Goal: Book appointment/travel/reservation

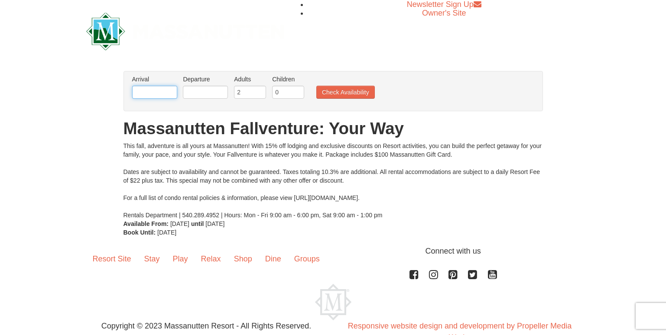
click at [162, 93] on input "text" at bounding box center [154, 92] width 45 height 13
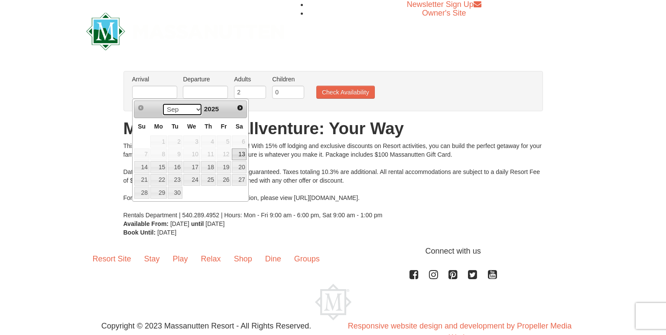
click at [191, 109] on select "Sep Oct Nov Dec" at bounding box center [182, 109] width 40 height 13
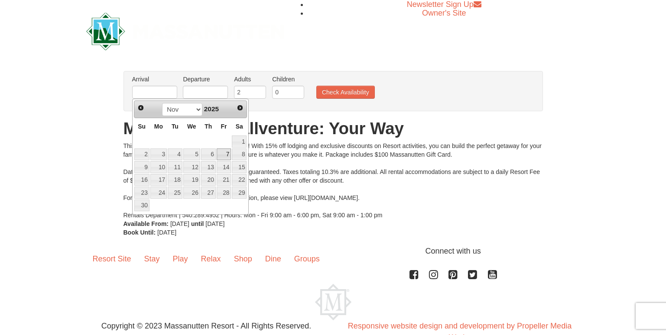
click at [224, 157] on link "7" at bounding box center [224, 155] width 15 height 12
type input "[DATE]"
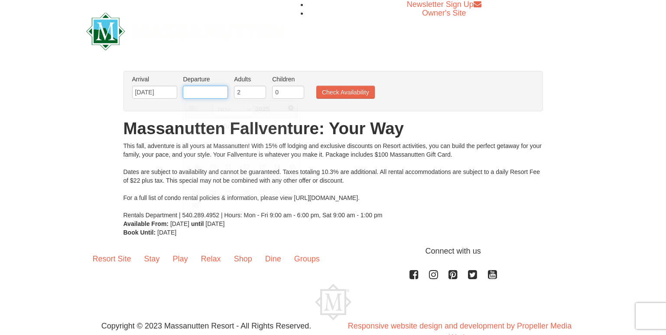
click at [206, 99] on body "Browser Not Supported We notice you are using a browser which will not provide …" at bounding box center [333, 180] width 666 height 360
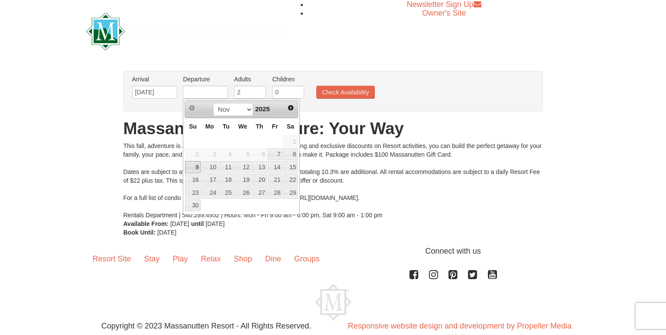
click at [193, 168] on link "9" at bounding box center [192, 167] width 15 height 12
type input "11/09/2025"
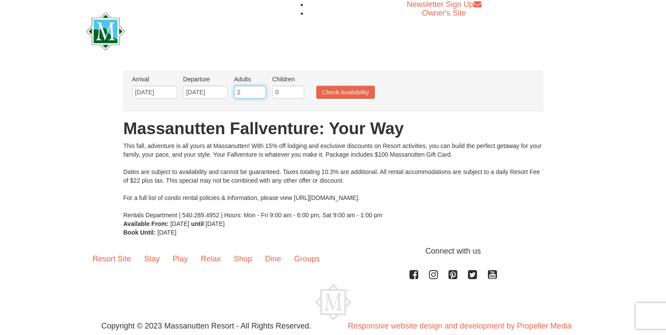
click at [256, 98] on input "2" at bounding box center [250, 92] width 32 height 13
click at [259, 91] on input "3" at bounding box center [250, 92] width 32 height 13
click at [259, 91] on input "4" at bounding box center [250, 92] width 32 height 13
click at [259, 91] on input "5" at bounding box center [250, 92] width 32 height 13
type input "6"
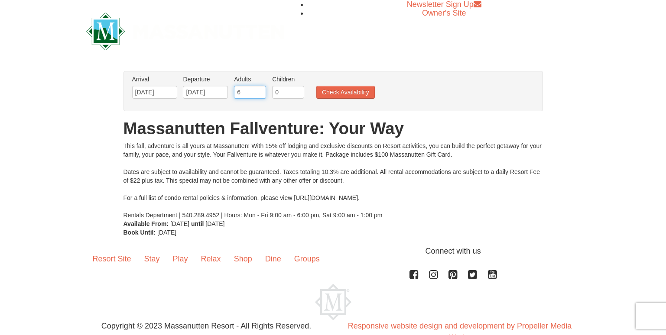
click at [259, 91] on input "6" at bounding box center [250, 92] width 32 height 13
click at [337, 90] on button "Check Availability" at bounding box center [345, 92] width 58 height 13
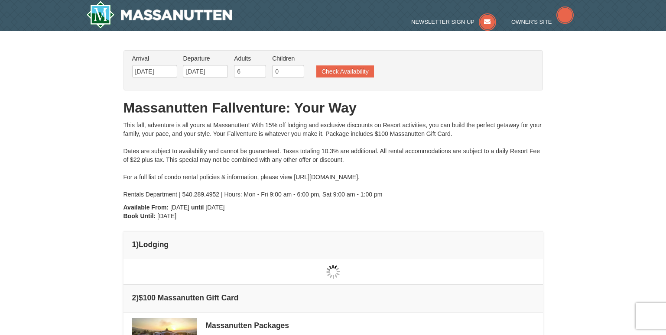
type input "[DATE]"
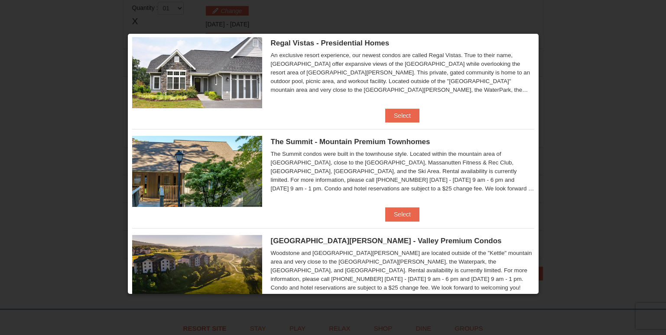
scroll to position [129, 0]
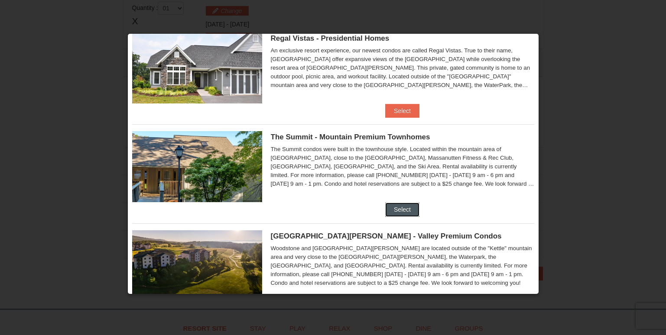
click at [407, 208] on button "Select" at bounding box center [402, 210] width 34 height 14
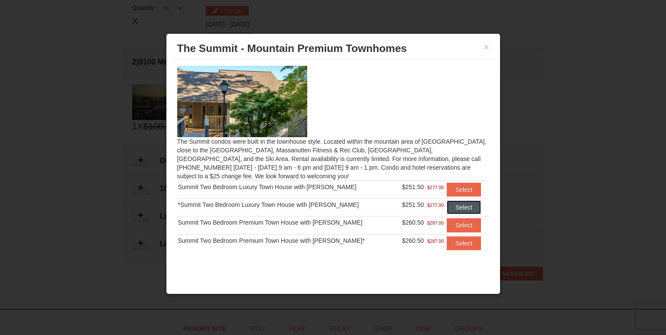
click at [447, 206] on button "Select" at bounding box center [464, 208] width 34 height 14
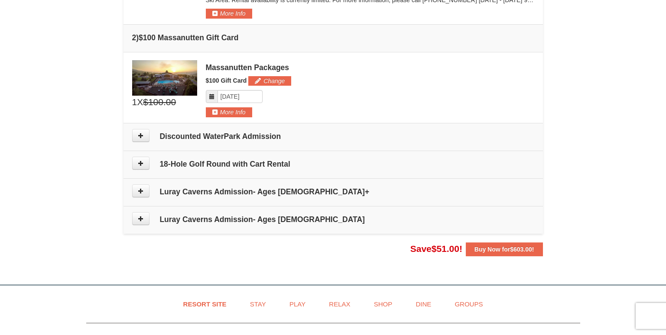
scroll to position [333, 0]
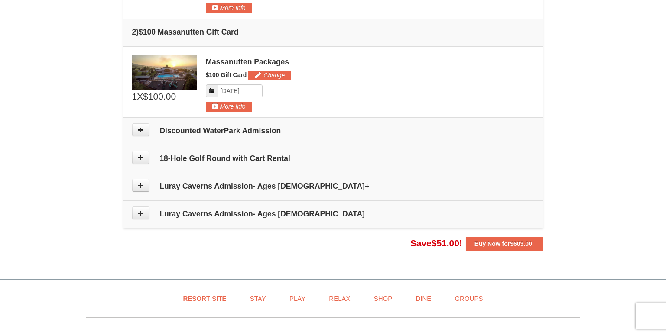
click at [206, 131] on h4 "Discounted WaterPark Admission" at bounding box center [333, 130] width 402 height 9
click at [141, 135] on button at bounding box center [140, 129] width 17 height 13
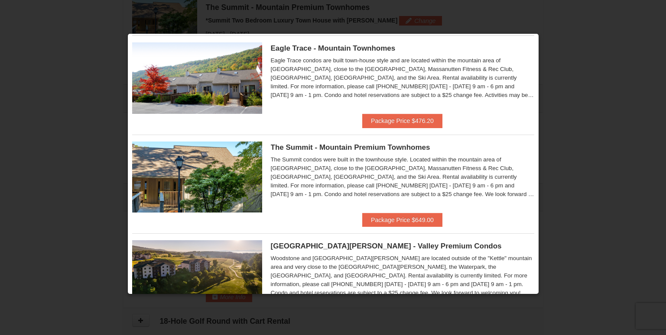
scroll to position [0, 0]
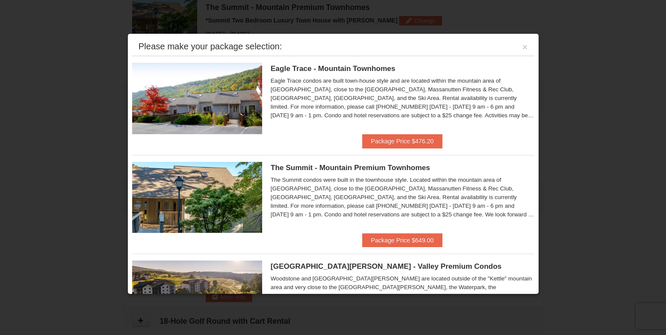
click at [514, 47] on div "Please make your package selection: ×" at bounding box center [333, 47] width 402 height 18
click at [522, 46] on button "×" at bounding box center [524, 47] width 5 height 9
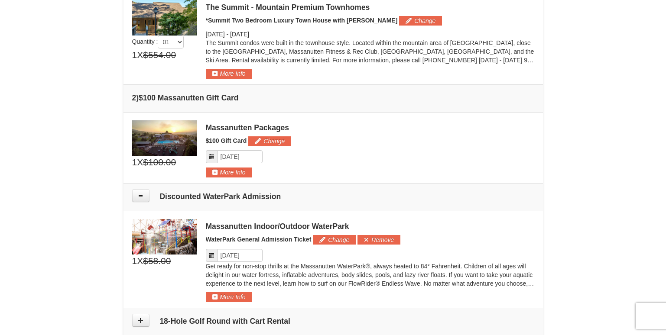
drag, startPoint x: 665, startPoint y: 117, endPoint x: 654, endPoint y: 172, distance: 55.6
click at [654, 172] on div "× From: To: Adults: 6 Children: 0 Change Arrival Please format dates MM/DD/YYYY…" at bounding box center [333, 99] width 666 height 670
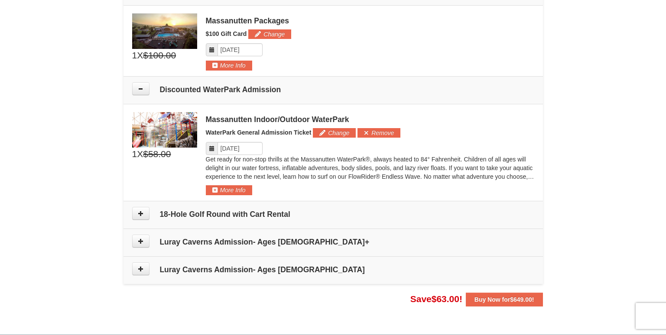
scroll to position [376, 0]
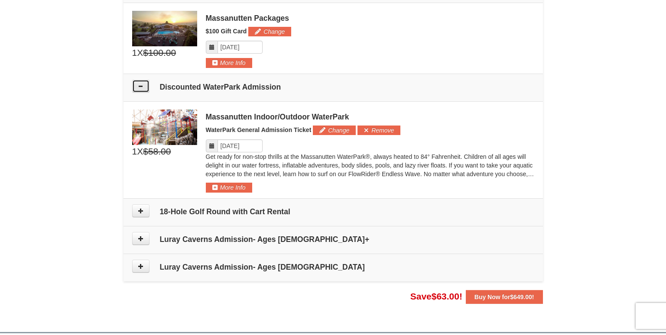
click at [138, 87] on icon at bounding box center [141, 86] width 6 height 6
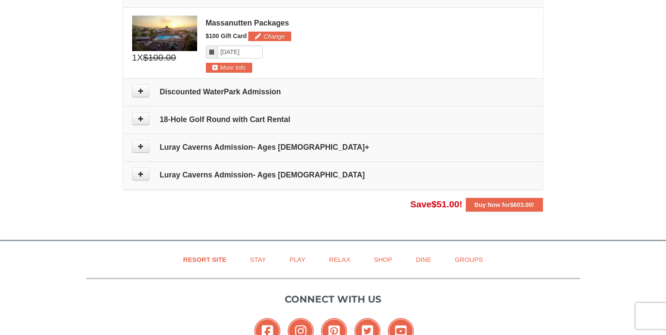
scroll to position [393, 0]
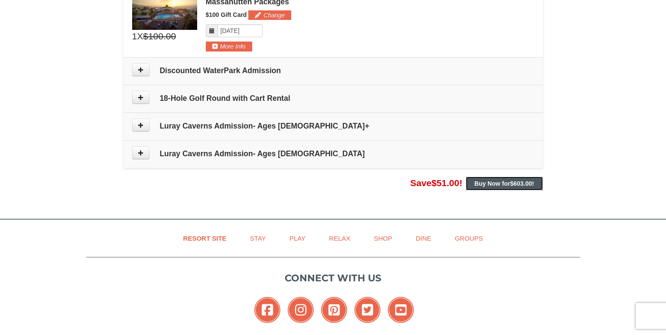
click at [521, 186] on span "$603.00" at bounding box center [521, 183] width 22 height 7
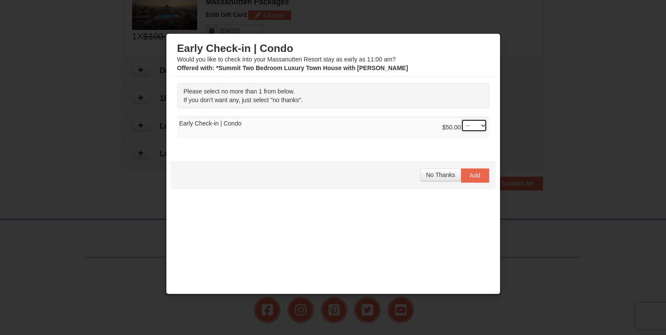
click at [476, 124] on select "-- 01" at bounding box center [474, 125] width 26 height 13
select select "1"
click at [461, 119] on select "-- 01" at bounding box center [474, 125] width 26 height 13
click at [433, 174] on span "No Thanks" at bounding box center [440, 174] width 29 height 7
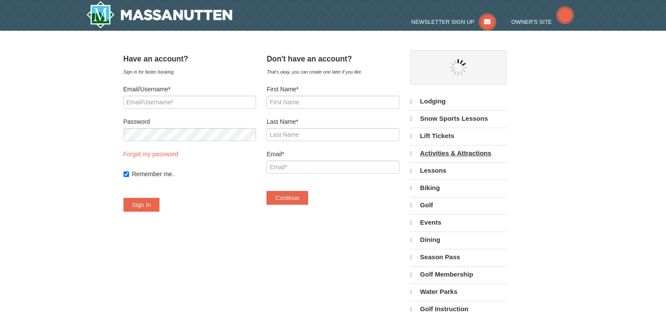
select select "9"
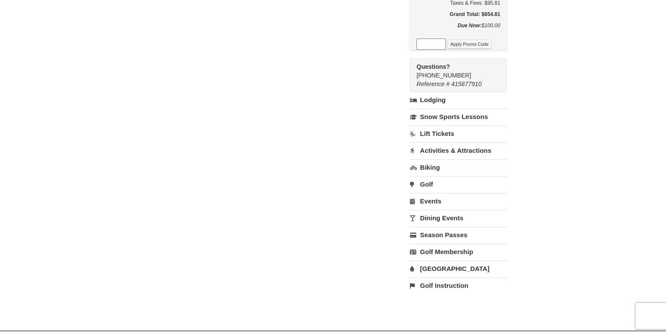
scroll to position [555, 0]
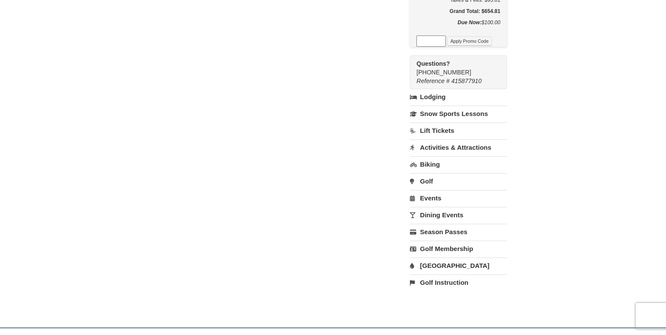
click at [447, 155] on link "Activities & Attractions" at bounding box center [458, 147] width 97 height 16
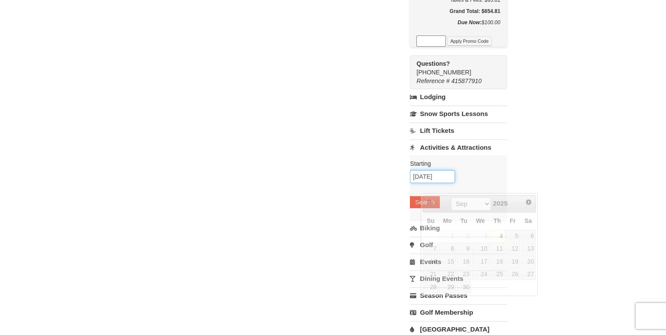
click at [437, 183] on input "[DATE]" at bounding box center [432, 176] width 45 height 13
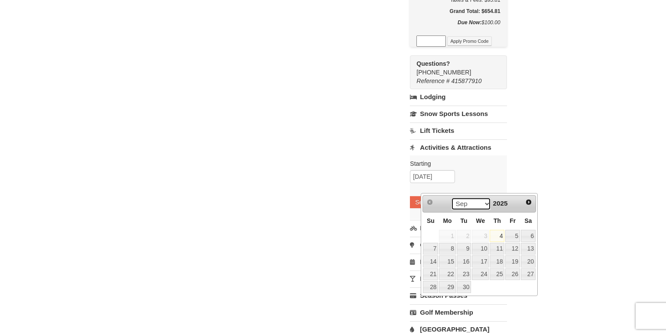
click at [485, 207] on select "Sep Oct Nov Dec" at bounding box center [471, 203] width 40 height 13
click at [507, 248] on link "7" at bounding box center [512, 249] width 15 height 12
type input "[DATE]"
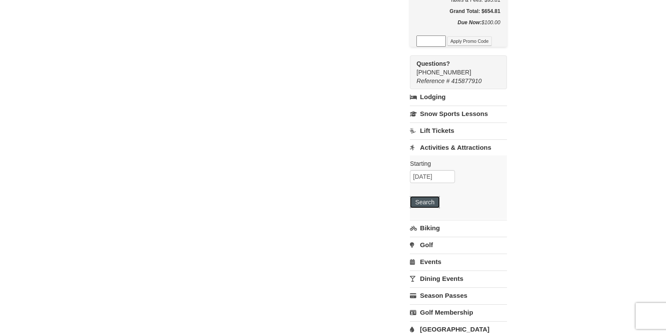
click at [437, 208] on button "Search" at bounding box center [424, 202] width 29 height 12
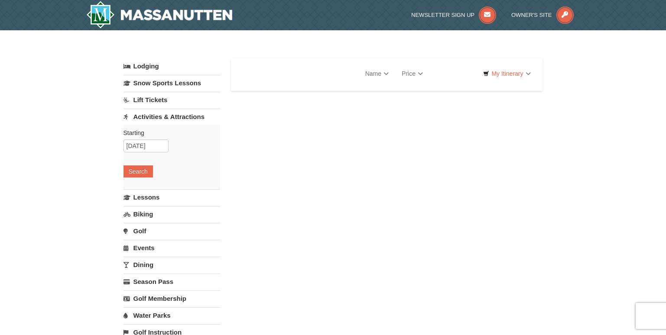
select select "9"
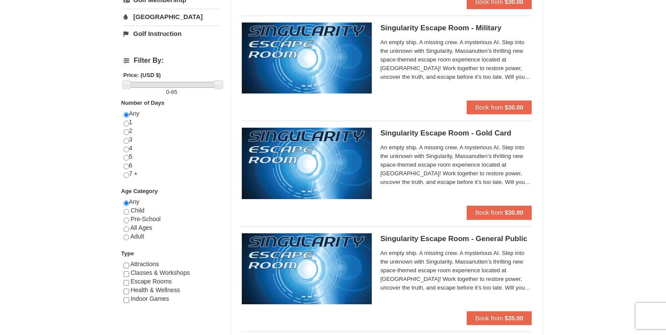
scroll to position [332, 0]
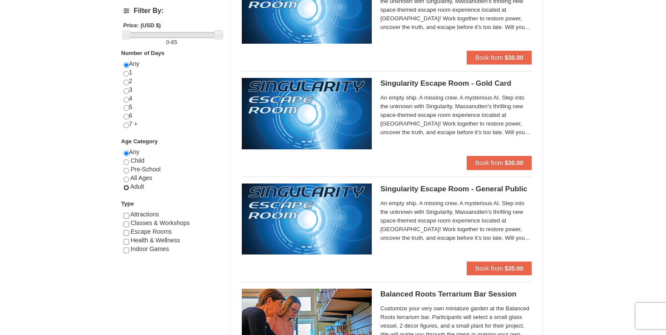
click at [127, 187] on input "radio" at bounding box center [126, 188] width 6 height 6
radio input "true"
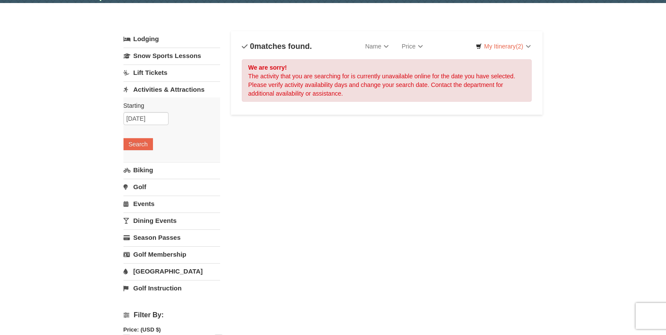
scroll to position [29, 0]
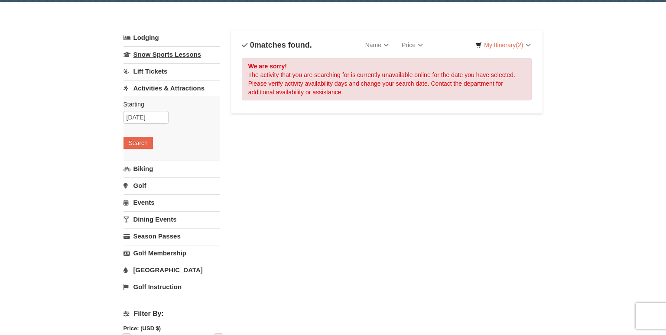
click at [190, 59] on link "Snow Sports Lessons" at bounding box center [171, 54] width 97 height 16
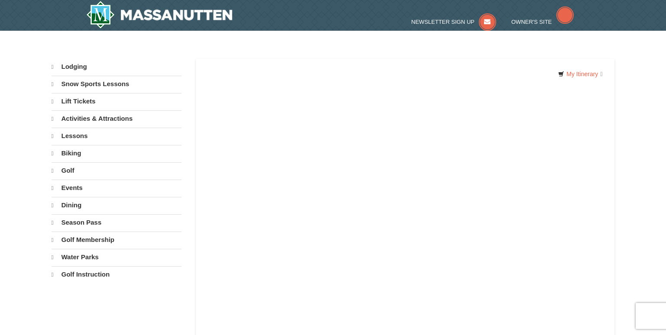
select select "9"
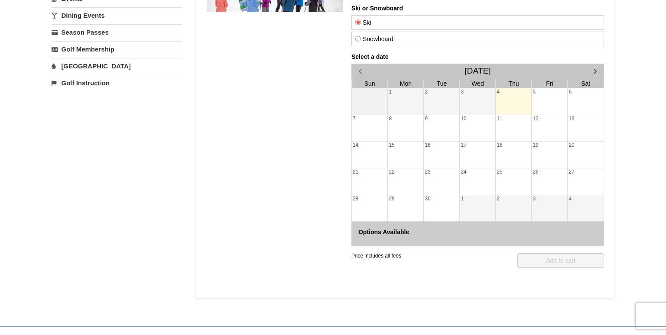
scroll to position [178, 0]
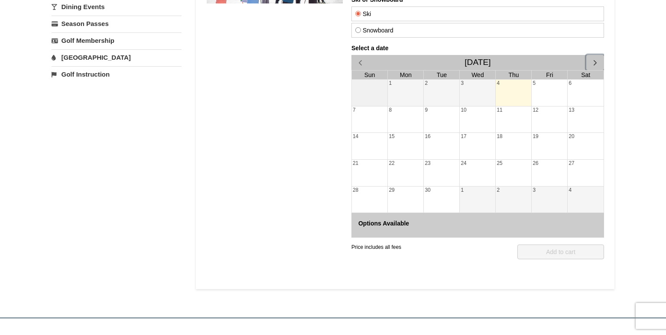
click at [596, 61] on span "button" at bounding box center [594, 62] width 9 height 9
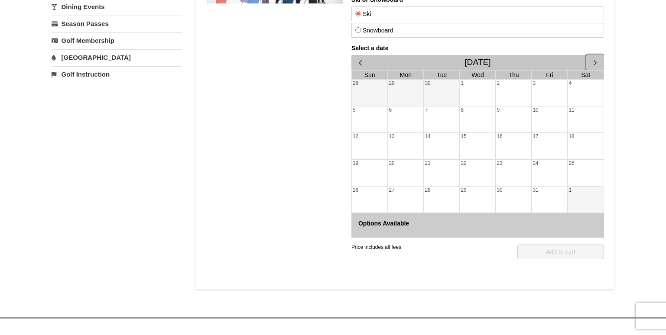
click at [596, 61] on span "button" at bounding box center [594, 62] width 9 height 9
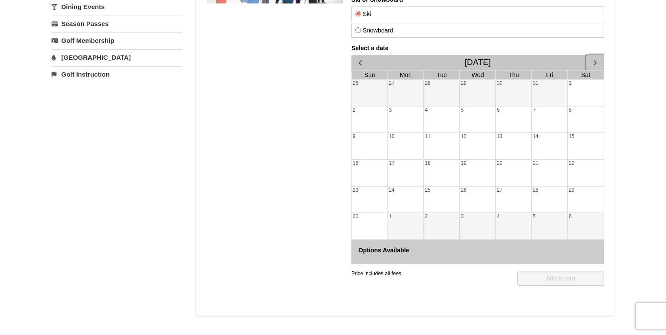
click at [574, 117] on div "8" at bounding box center [585, 120] width 36 height 26
click at [500, 96] on div "30" at bounding box center [513, 93] width 36 height 26
click at [578, 116] on div "8" at bounding box center [585, 120] width 36 height 26
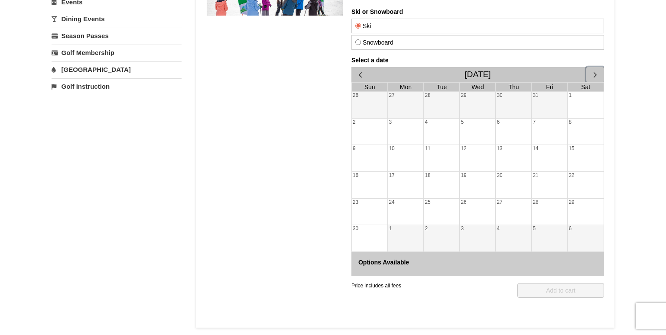
scroll to position [164, 0]
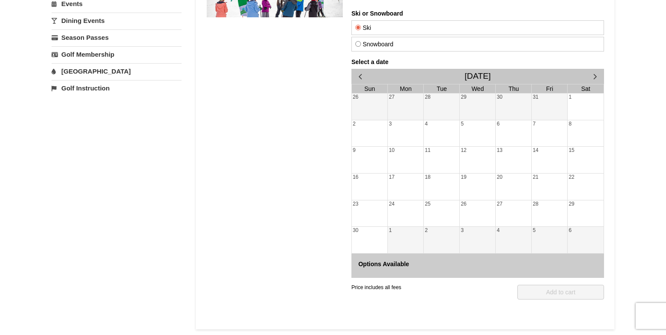
click at [385, 265] on h4 "Options Available" at bounding box center [477, 264] width 239 height 7
click at [569, 124] on div "8" at bounding box center [585, 133] width 36 height 26
click at [357, 79] on span "button" at bounding box center [359, 76] width 9 height 9
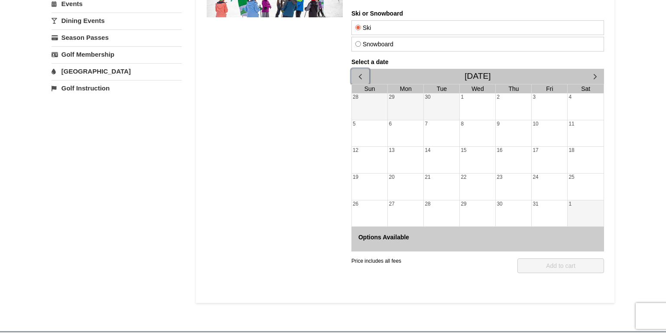
click at [357, 79] on span "button" at bounding box center [359, 76] width 9 height 9
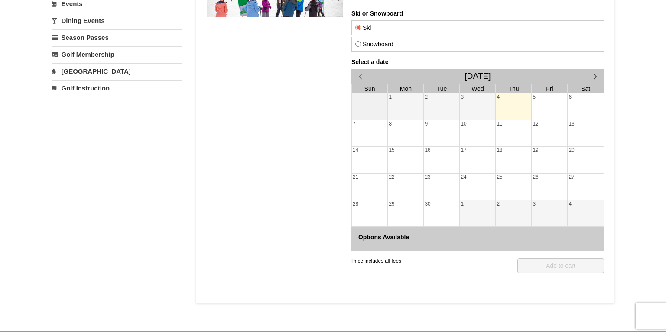
click at [504, 104] on div "4" at bounding box center [513, 107] width 36 height 26
click at [507, 211] on div "2" at bounding box center [513, 214] width 36 height 26
click at [531, 178] on div "25" at bounding box center [513, 187] width 36 height 26
click at [593, 80] on span "button" at bounding box center [594, 76] width 9 height 9
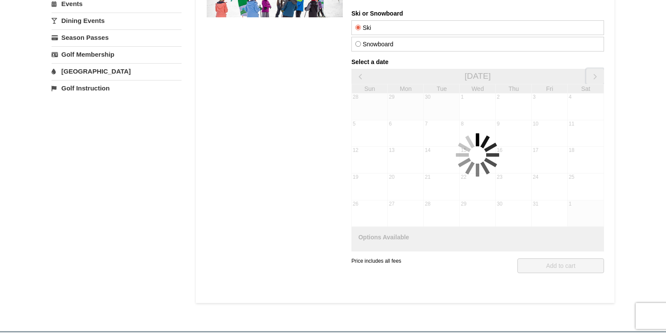
click at [593, 80] on span "button" at bounding box center [594, 76] width 9 height 9
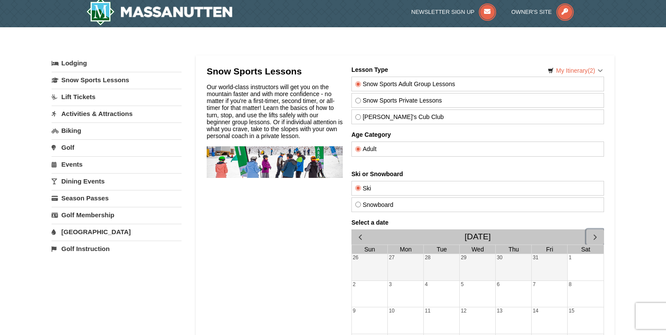
scroll to position [2, 0]
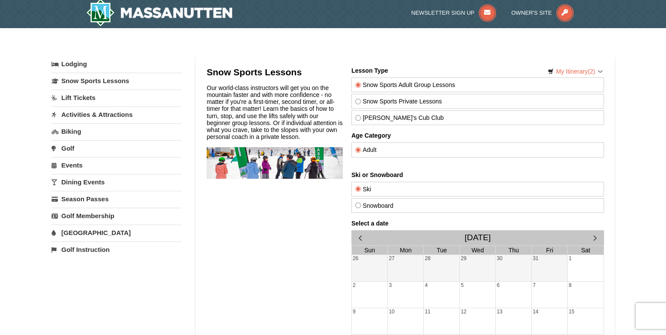
click at [384, 186] on label "Ski" at bounding box center [477, 189] width 245 height 7
click at [360, 186] on input "Ski" at bounding box center [358, 189] width 6 height 6
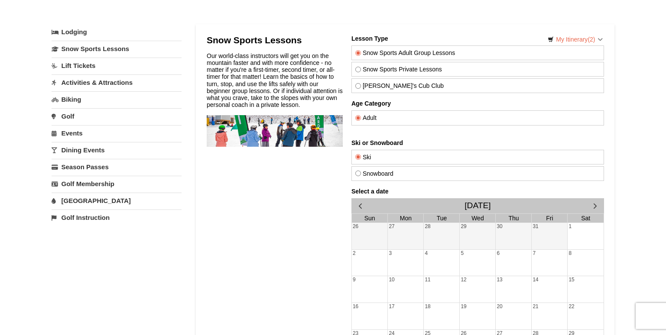
scroll to position [0, 0]
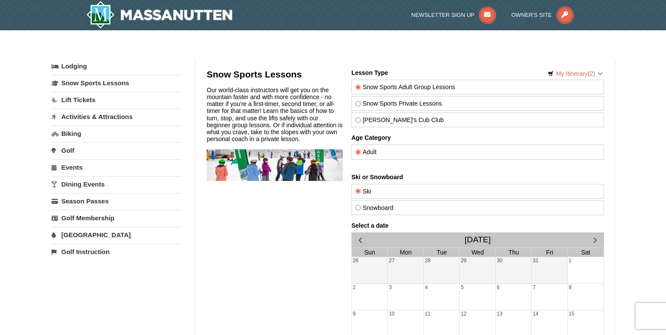
click at [382, 121] on label "Theo's Cub Club" at bounding box center [477, 119] width 245 height 7
click at [360, 121] on input "Theo's Cub Club" at bounding box center [358, 120] width 6 height 6
radio input "true"
click at [383, 87] on label "Snow Sports Adult Group Lessons" at bounding box center [477, 87] width 245 height 7
click at [360, 87] on input "Snow Sports Adult Group Lessons" at bounding box center [358, 87] width 6 height 6
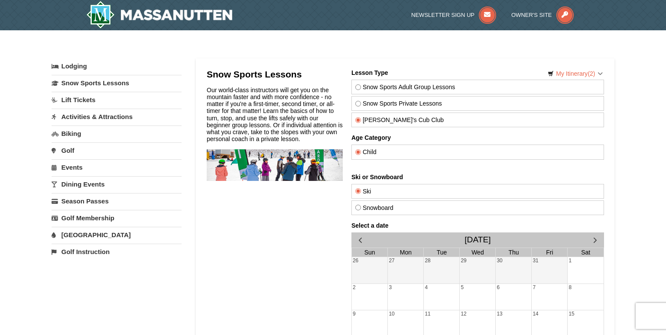
radio input "true"
click at [573, 293] on div "8" at bounding box center [585, 297] width 36 height 26
click at [588, 300] on div "8" at bounding box center [585, 297] width 36 height 26
click at [544, 265] on div "31" at bounding box center [549, 270] width 36 height 26
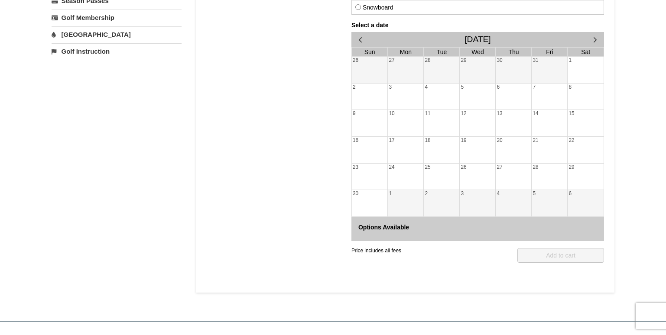
scroll to position [197, 0]
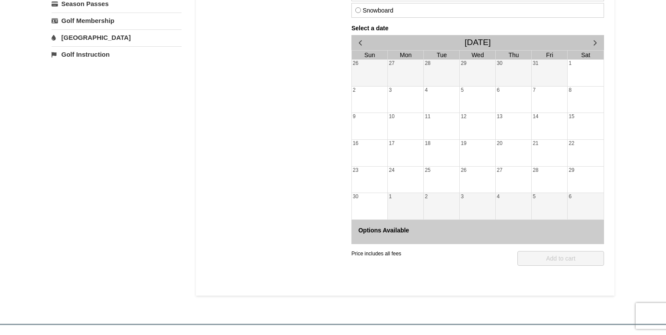
click at [375, 229] on h4 "Options Available" at bounding box center [477, 230] width 239 height 7
drag, startPoint x: 375, startPoint y: 229, endPoint x: 469, endPoint y: 239, distance: 94.1
click at [469, 239] on div "Options Available" at bounding box center [477, 232] width 252 height 24
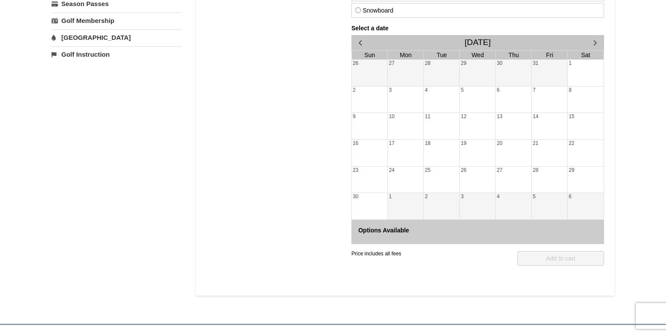
scroll to position [0, 0]
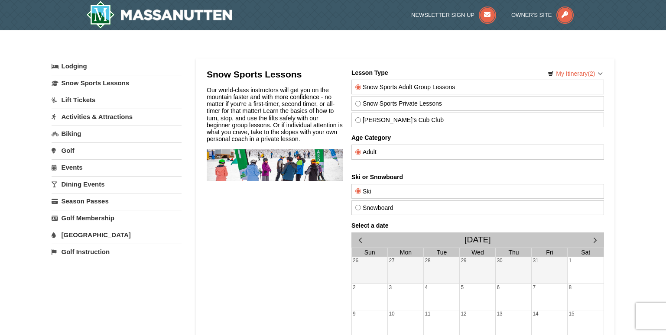
click at [90, 98] on link "Lift Tickets" at bounding box center [117, 100] width 130 height 16
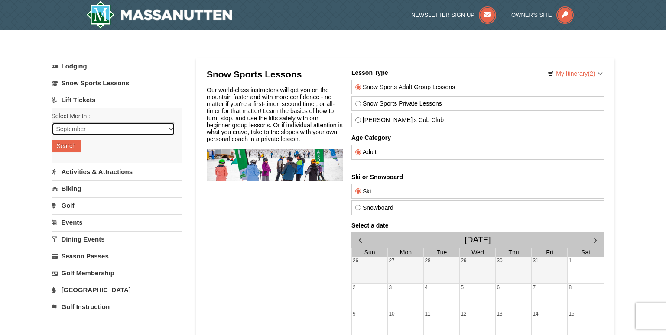
click at [104, 133] on select "September October November December January February March April May June July …" at bounding box center [113, 129] width 123 height 13
select select "11"
click at [52, 123] on select "September October November December January February March April May June July …" at bounding box center [113, 129] width 123 height 13
click at [67, 149] on button "Search" at bounding box center [66, 146] width 29 height 12
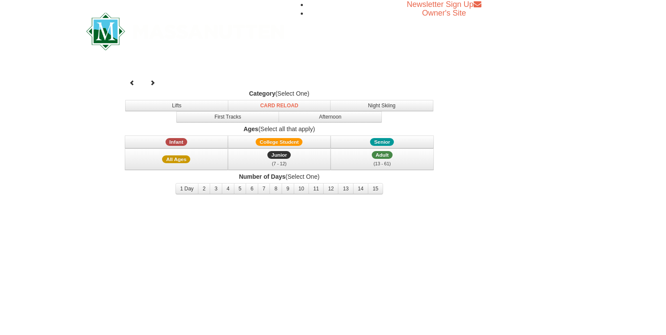
select select "11"
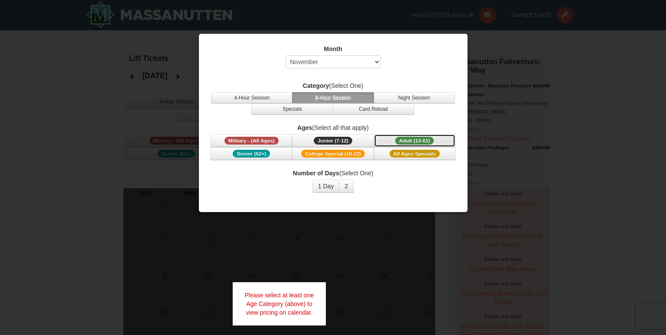
click at [403, 138] on span "Adult (13-61)" at bounding box center [414, 141] width 39 height 8
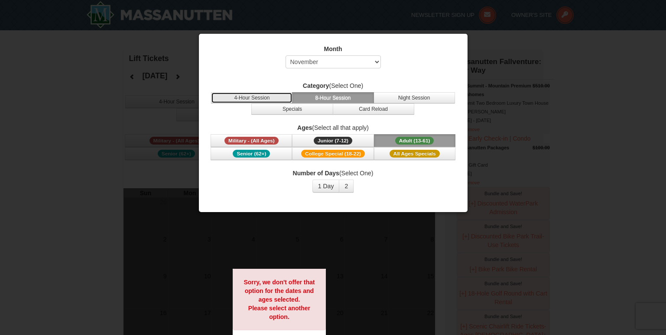
click at [272, 101] on button "4-Hour Session" at bounding box center [251, 97] width 81 height 11
click at [332, 186] on button "1 Day" at bounding box center [325, 186] width 27 height 13
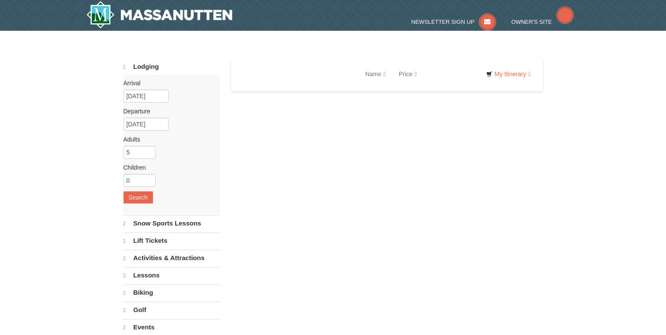
select select "9"
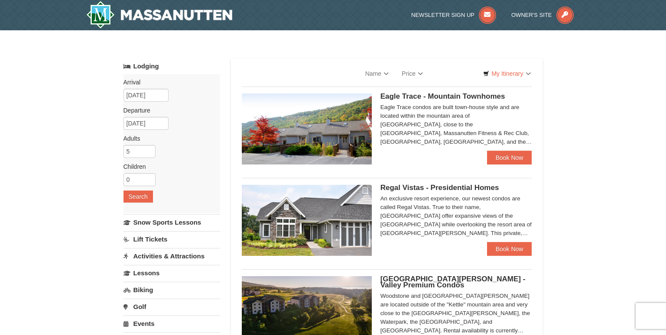
select select "9"
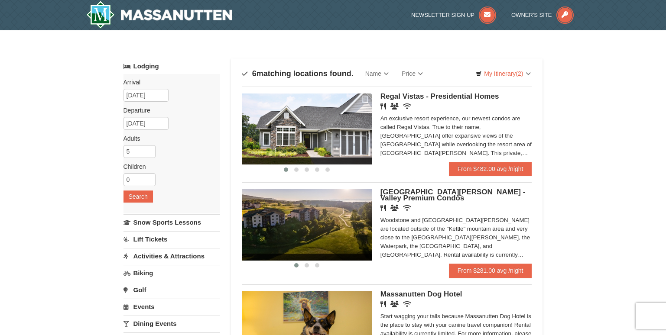
click at [156, 324] on link "Dining Events" at bounding box center [171, 324] width 97 height 16
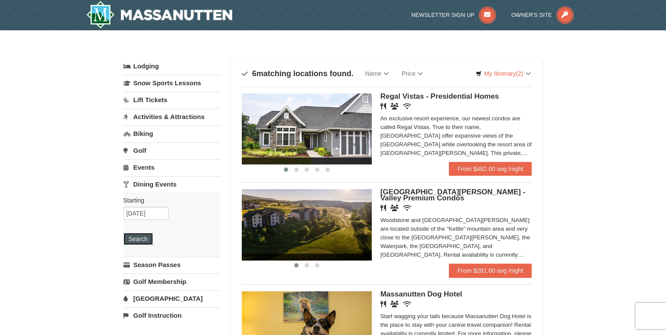
click at [144, 239] on button "Search" at bounding box center [137, 239] width 29 height 12
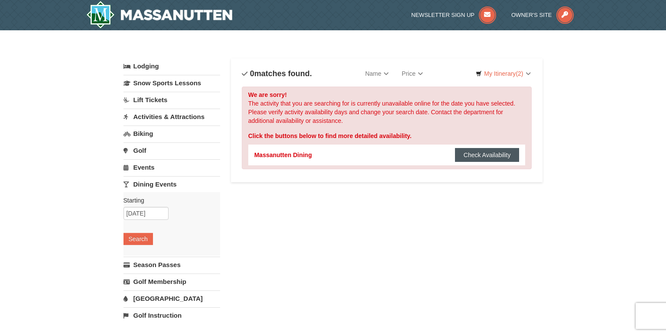
click at [502, 156] on button "Check Availability" at bounding box center [487, 155] width 65 height 14
